Goal: Information Seeking & Learning: Learn about a topic

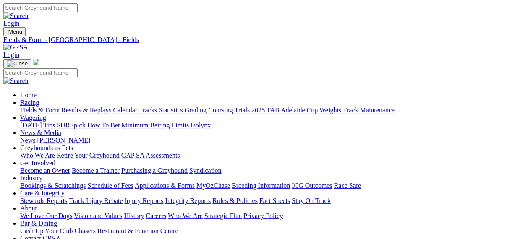
click at [28, 44] on img at bounding box center [15, 48] width 25 height 8
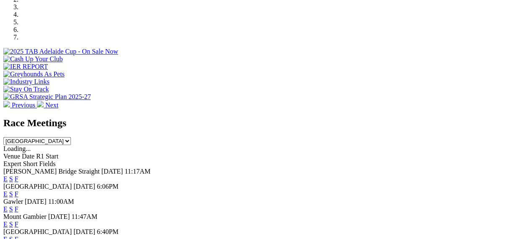
scroll to position [295, 0]
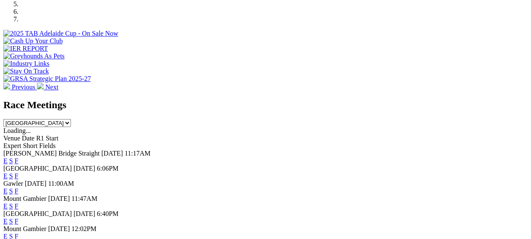
click at [18, 218] on link "F" at bounding box center [17, 221] width 4 height 7
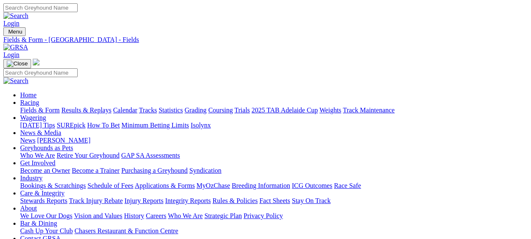
scroll to position [209, 0]
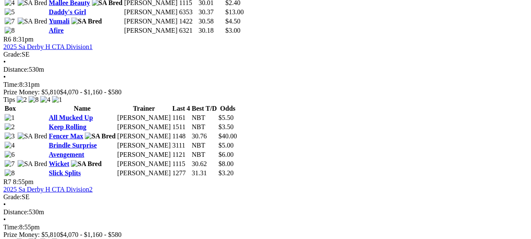
scroll to position [1116, 0]
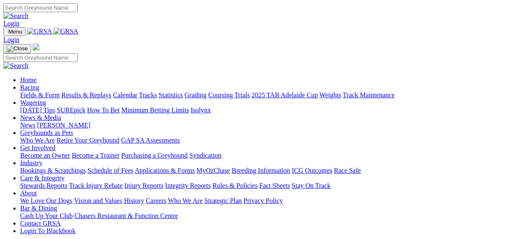
scroll to position [296, 0]
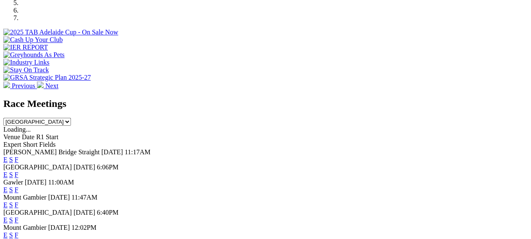
click at [18, 156] on link "F" at bounding box center [17, 159] width 4 height 7
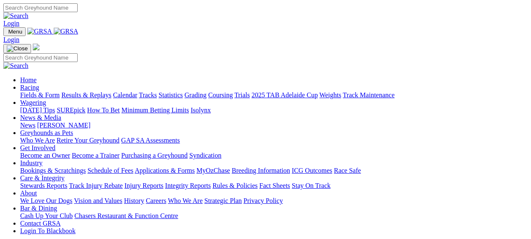
scroll to position [297, 0]
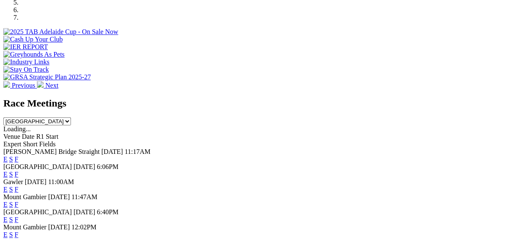
click at [18, 186] on link "F" at bounding box center [17, 189] width 4 height 7
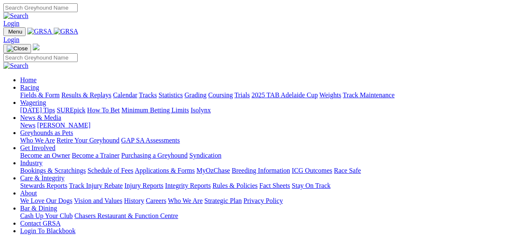
scroll to position [297, 0]
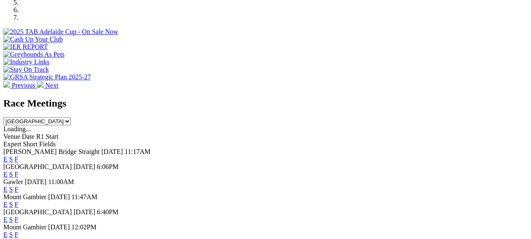
click at [18, 201] on link "F" at bounding box center [17, 204] width 4 height 7
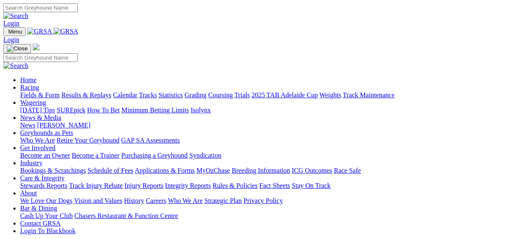
scroll to position [297, 0]
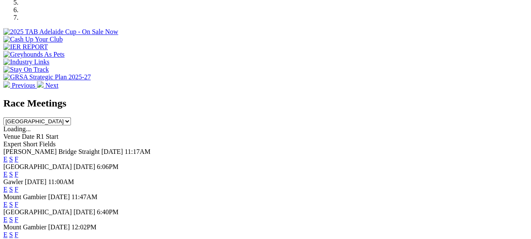
click at [18, 231] on link "F" at bounding box center [17, 234] width 4 height 7
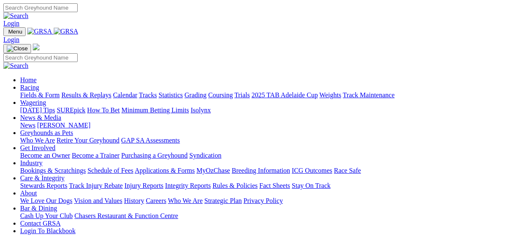
scroll to position [297, 0]
click at [35, 122] on link "News" at bounding box center [27, 125] width 15 height 7
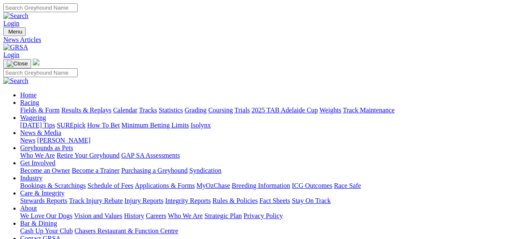
click at [90, 137] on link "[PERSON_NAME]" at bounding box center [63, 140] width 53 height 7
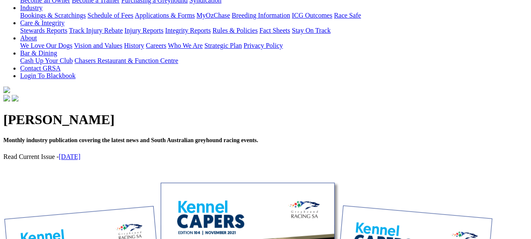
scroll to position [67, 0]
